Goal: Task Accomplishment & Management: Manage account settings

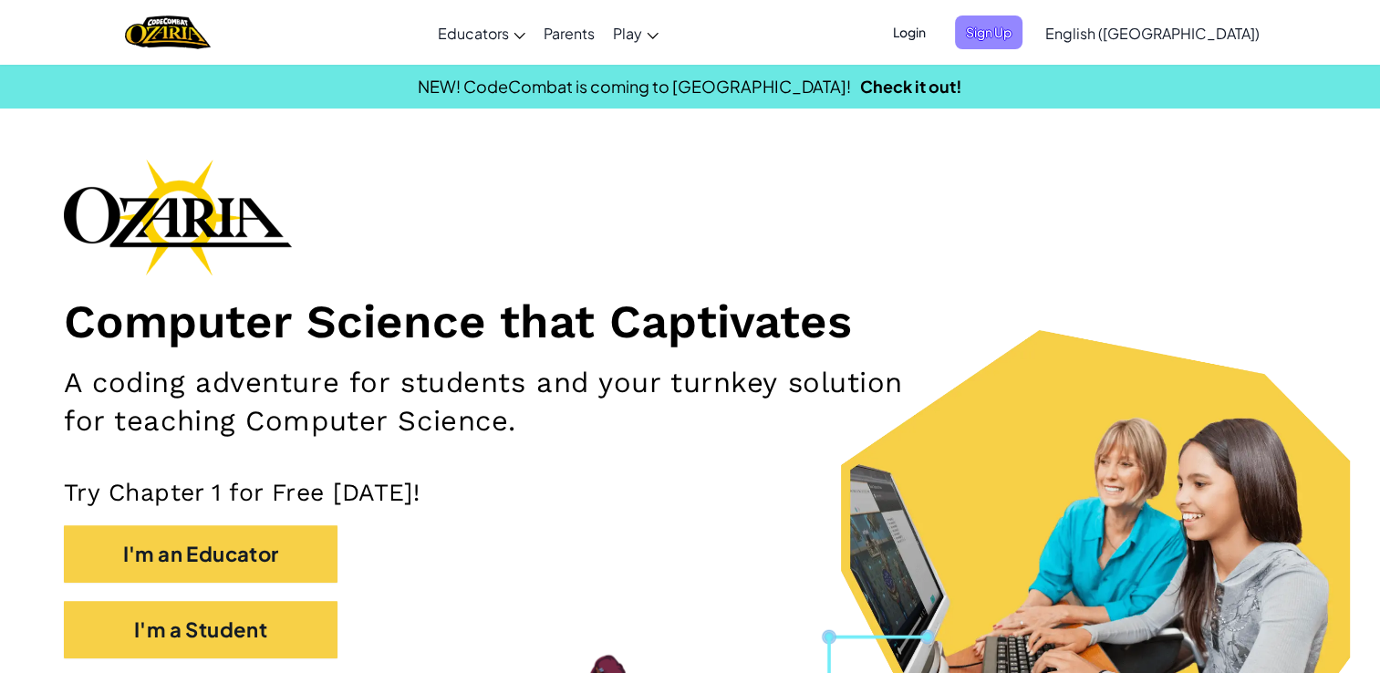
click at [1023, 27] on span "Sign Up" at bounding box center [989, 33] width 68 height 34
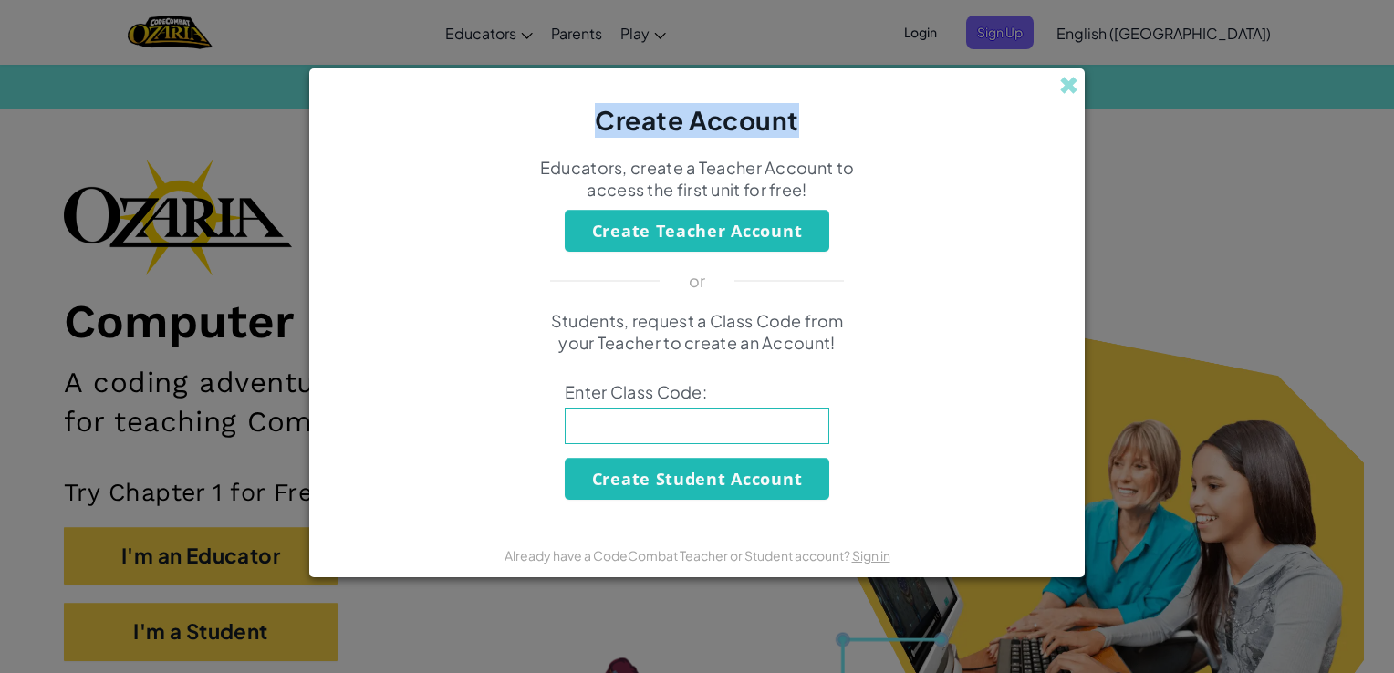
drag, startPoint x: 1066, startPoint y: 83, endPoint x: 1025, endPoint y: 32, distance: 65.5
click at [1025, 32] on div "Create Account Educators, create a Teacher Account to access the first unit for…" at bounding box center [697, 336] width 1394 height 673
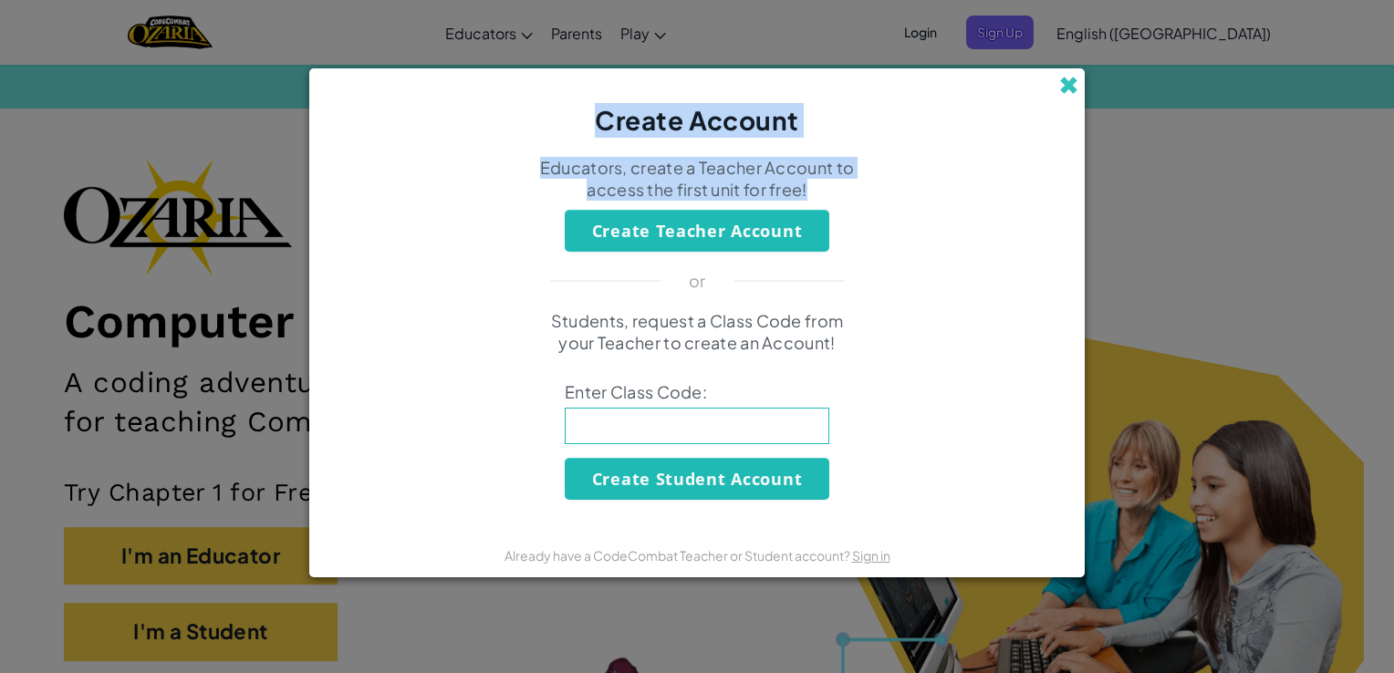
drag, startPoint x: 1025, startPoint y: 32, endPoint x: 1061, endPoint y: 78, distance: 58.6
click at [1061, 78] on div "Create Account Educators, create a Teacher Account to access the first unit for…" at bounding box center [696, 322] width 775 height 509
click at [1061, 78] on span at bounding box center [1068, 85] width 19 height 19
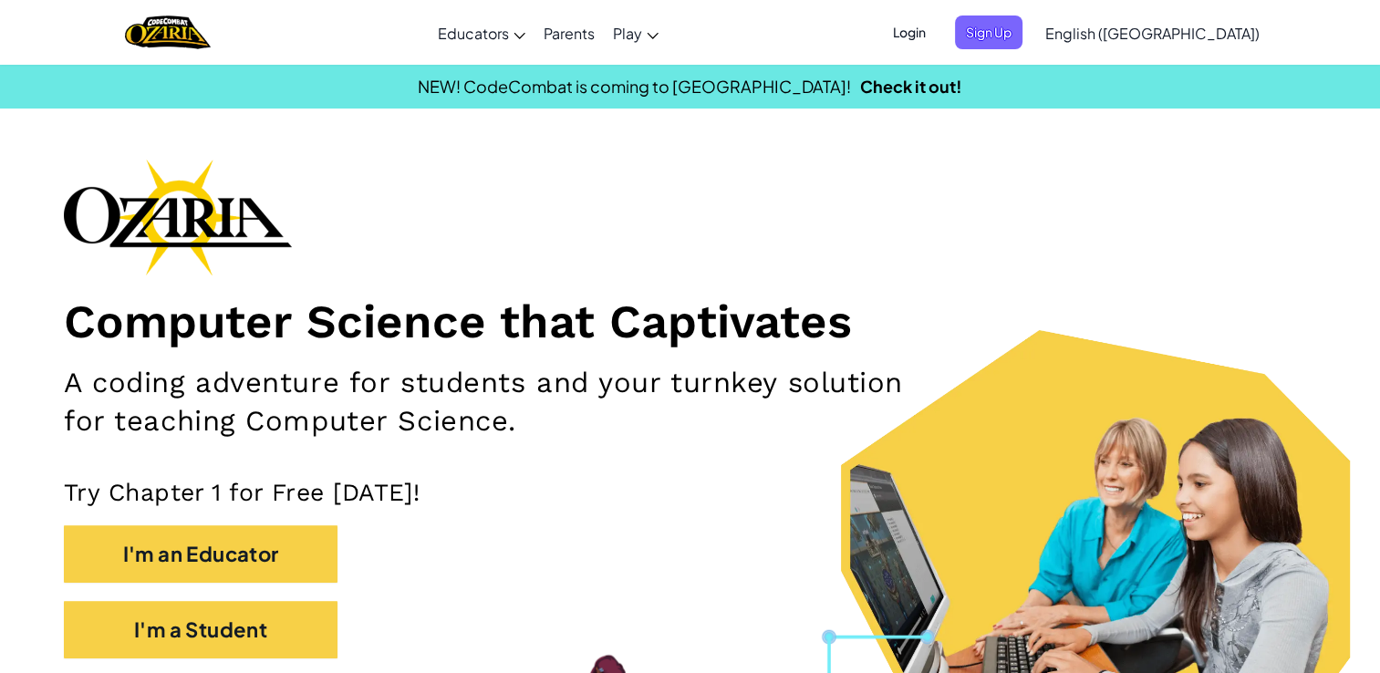
click at [937, 27] on span "Login" at bounding box center [909, 33] width 55 height 34
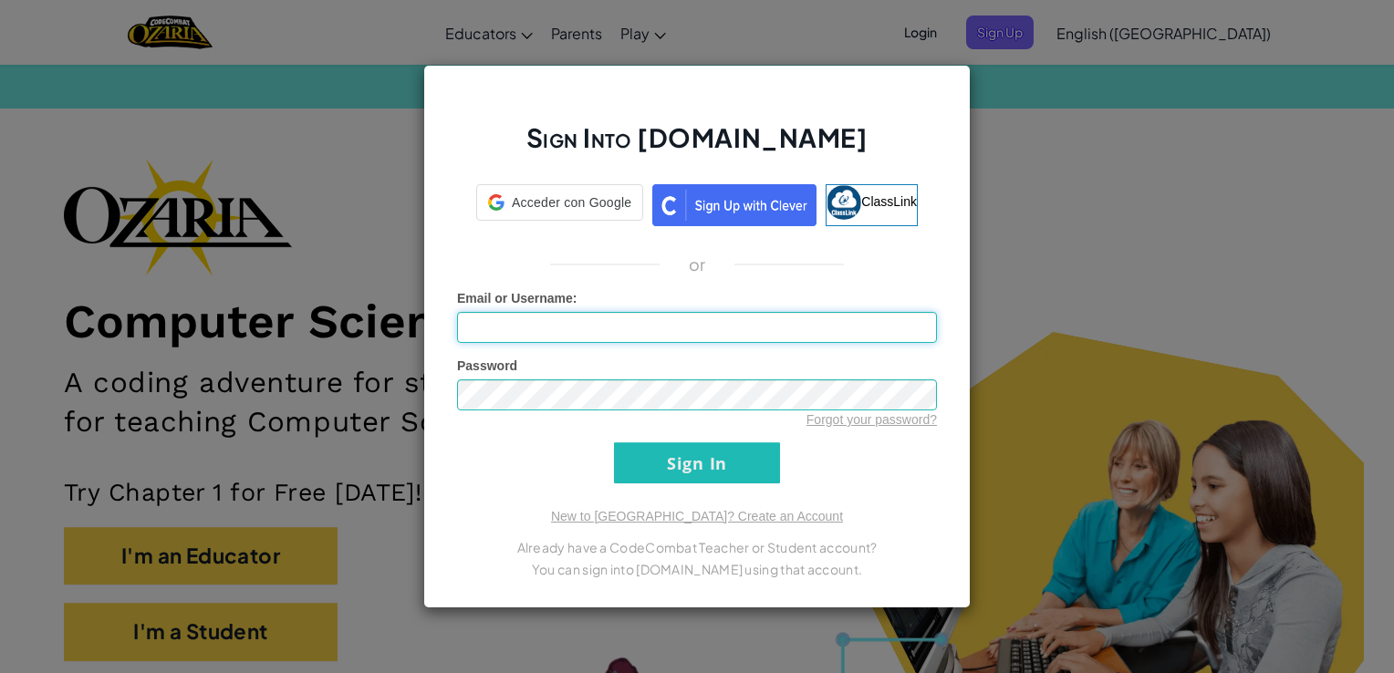
type input "[EMAIL_ADDRESS][DOMAIN_NAME]"
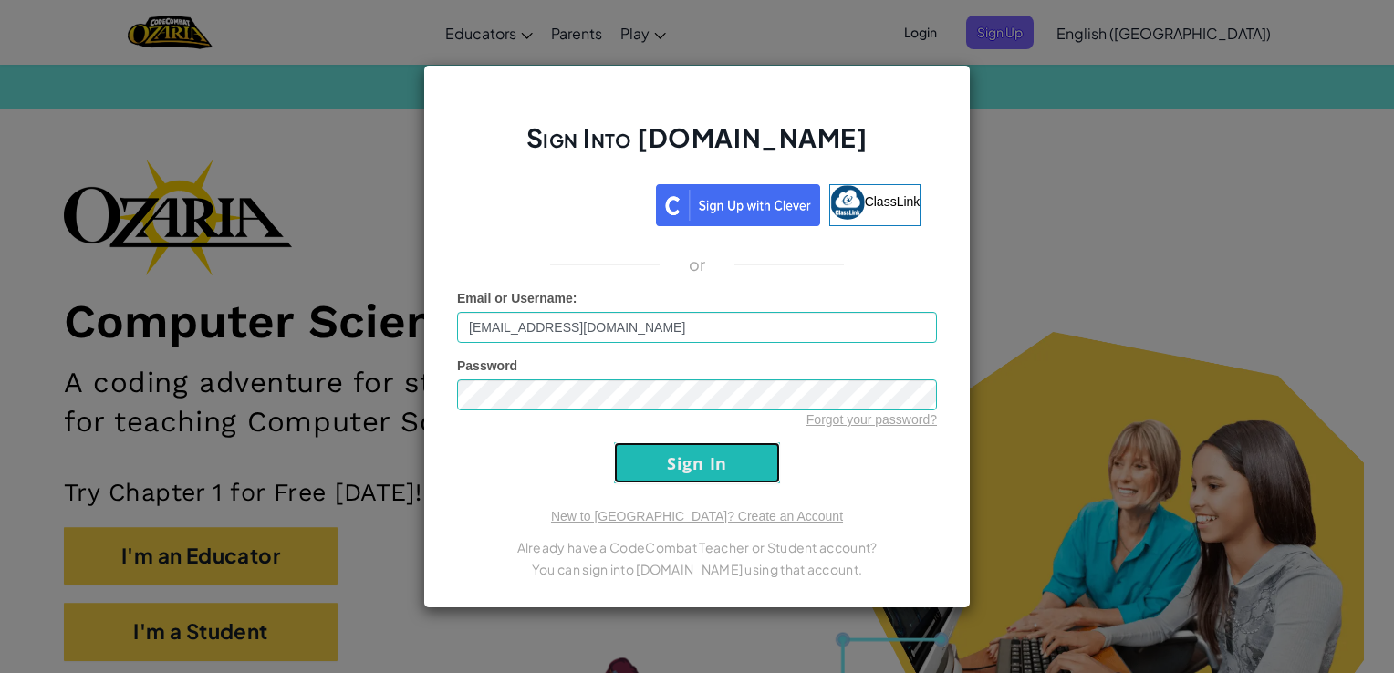
click at [737, 454] on input "Sign In" at bounding box center [697, 462] width 166 height 41
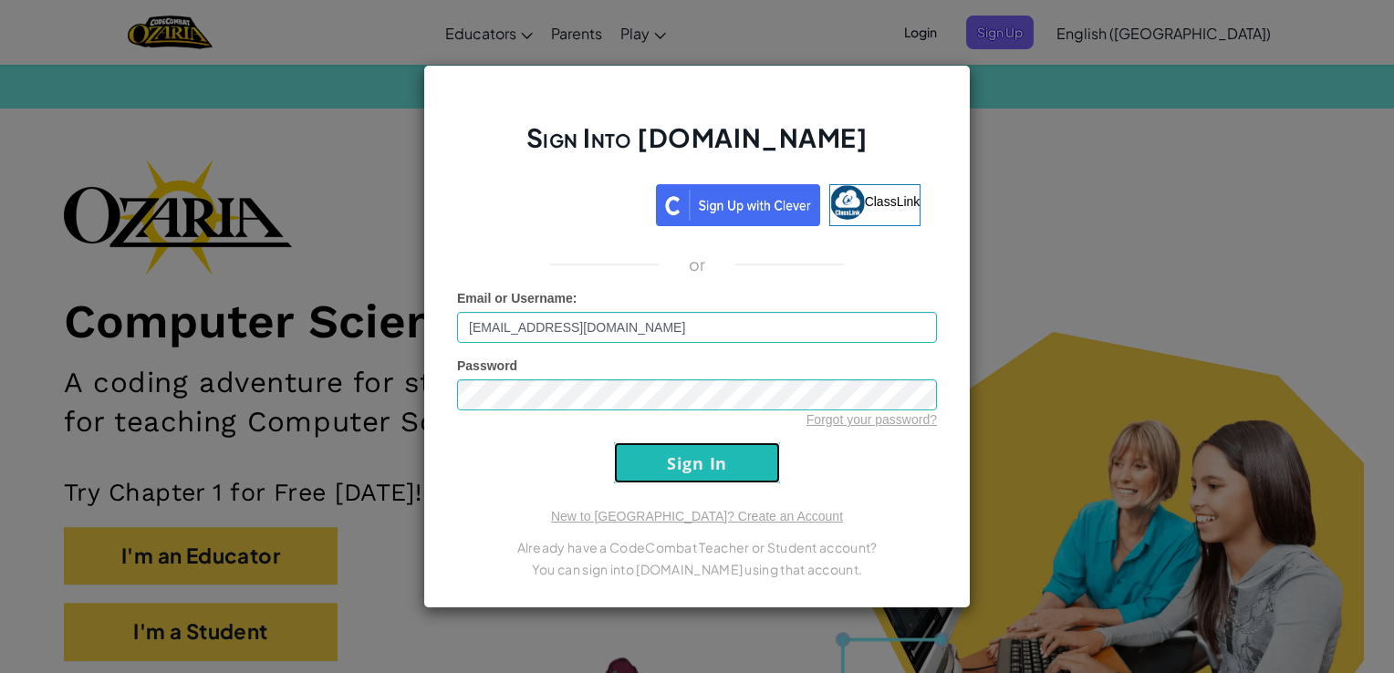
click at [737, 454] on input "Sign In" at bounding box center [697, 462] width 166 height 41
